Goal: Check status: Check status

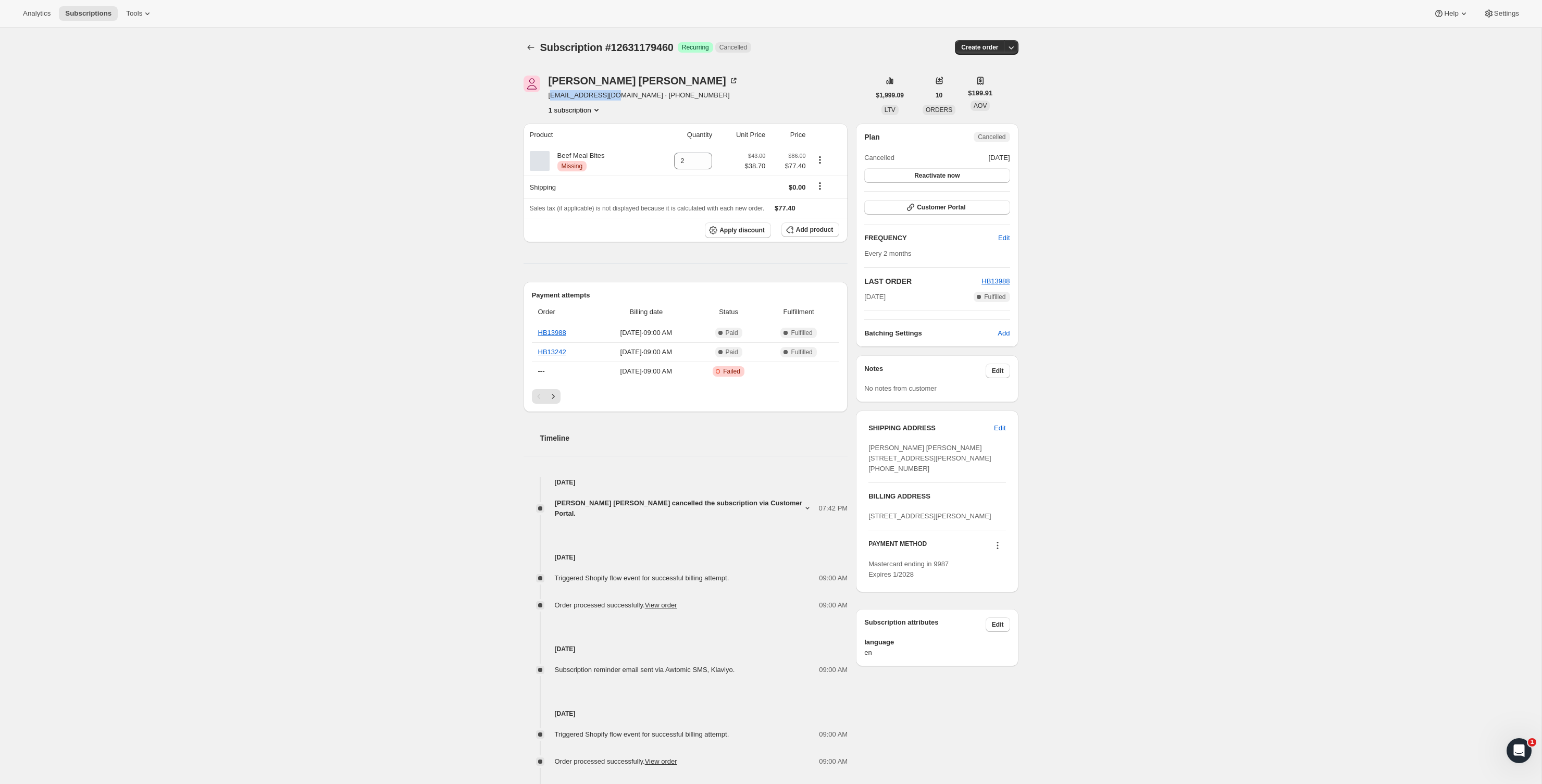
drag, startPoint x: 615, startPoint y: 95, endPoint x: 550, endPoint y: 96, distance: 65.0
click at [550, 96] on span "[EMAIL_ADDRESS][DOMAIN_NAME] · [PHONE_NUMBER]" at bounding box center [643, 95] width 190 height 10
click at [554, 95] on span "[EMAIL_ADDRESS][DOMAIN_NAME] · [PHONE_NUMBER]" at bounding box center [643, 95] width 190 height 10
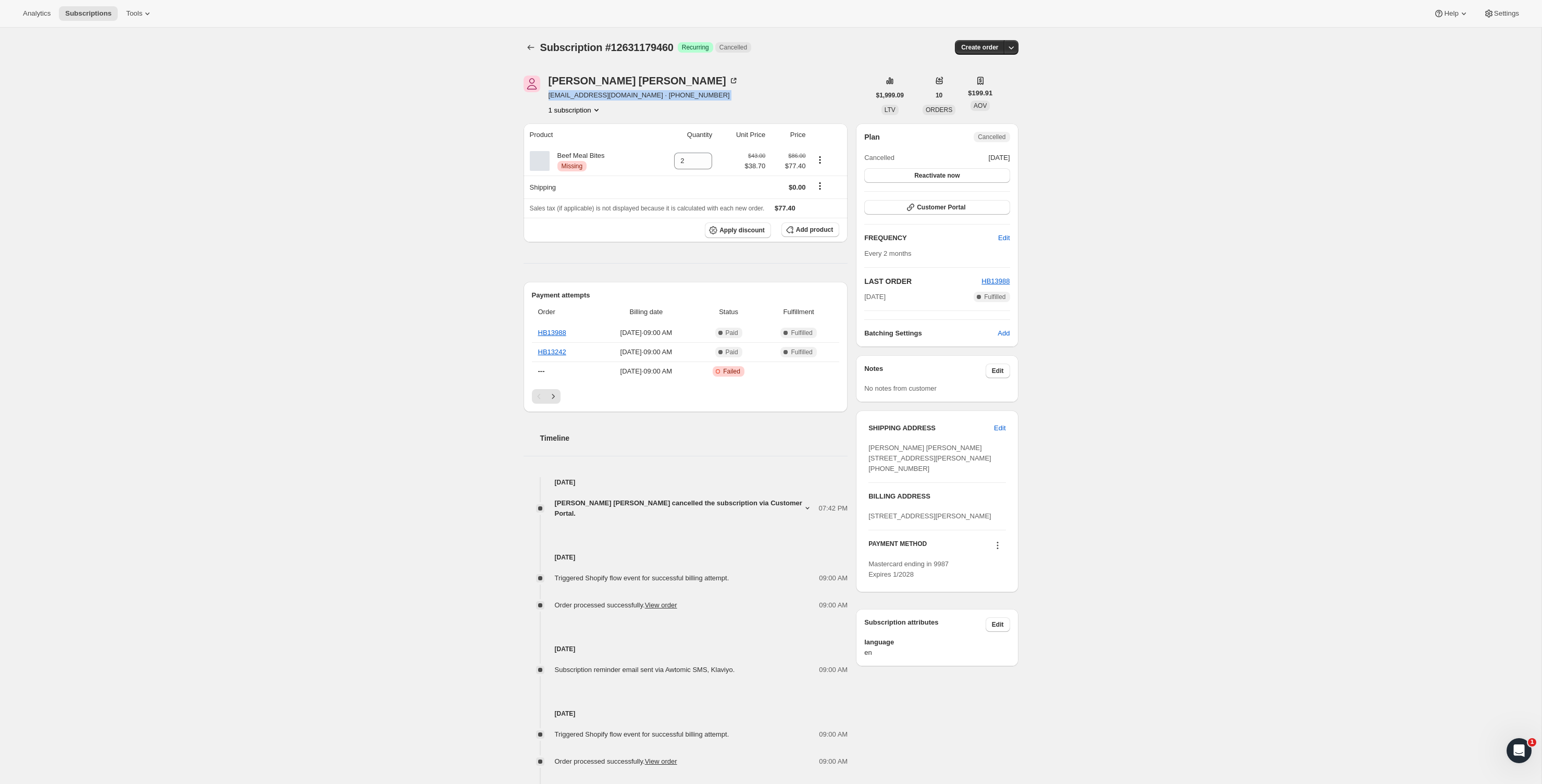
click at [601, 90] on span "[EMAIL_ADDRESS][DOMAIN_NAME] · [PHONE_NUMBER]" at bounding box center [643, 95] width 190 height 10
drag, startPoint x: 609, startPoint y: 97, endPoint x: 548, endPoint y: 96, distance: 61.0
click at [548, 96] on span "[EMAIL_ADDRESS][DOMAIN_NAME] · [PHONE_NUMBER]" at bounding box center [643, 95] width 190 height 10
copy span "[EMAIL_ADDRESS][DOMAIN_NAME]"
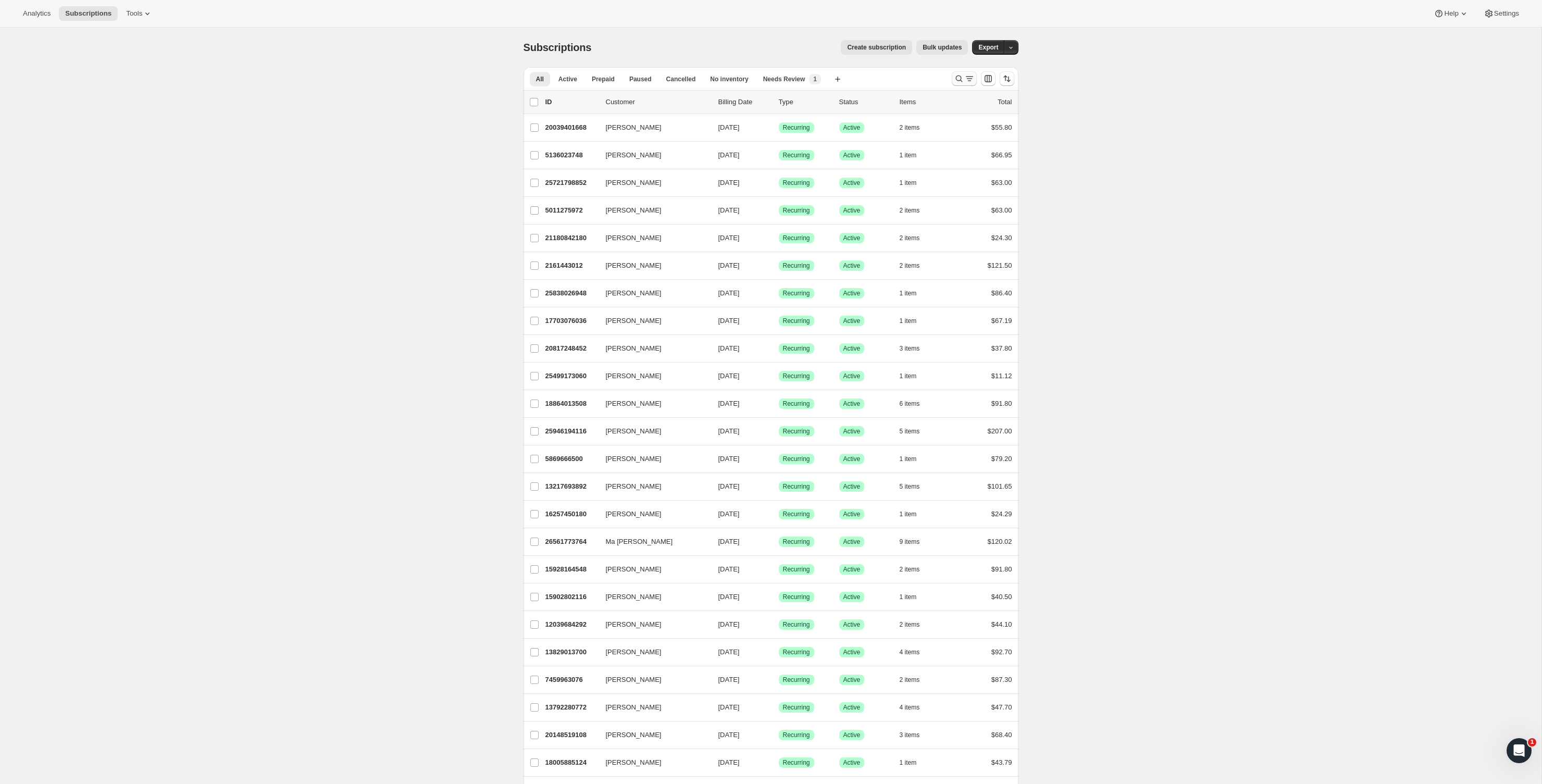
click at [957, 81] on icon "Search and filter results" at bounding box center [959, 79] width 10 height 10
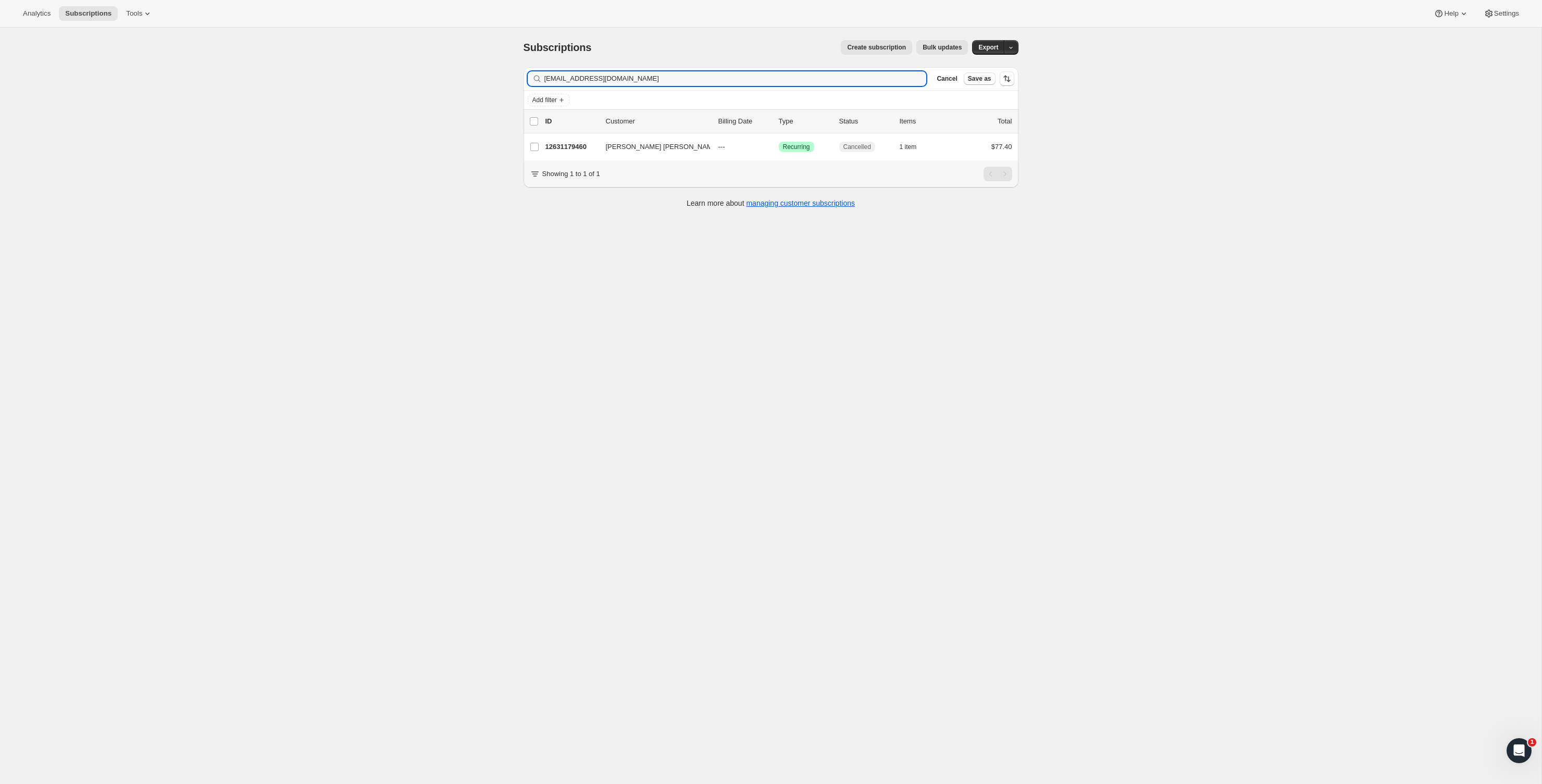
type input "[EMAIL_ADDRESS][DOMAIN_NAME]"
click at [88, 18] on button "Subscriptions" at bounding box center [87, 14] width 59 height 14
click at [51, 18] on button "Analytics" at bounding box center [37, 14] width 40 height 14
